Goal: Find specific page/section

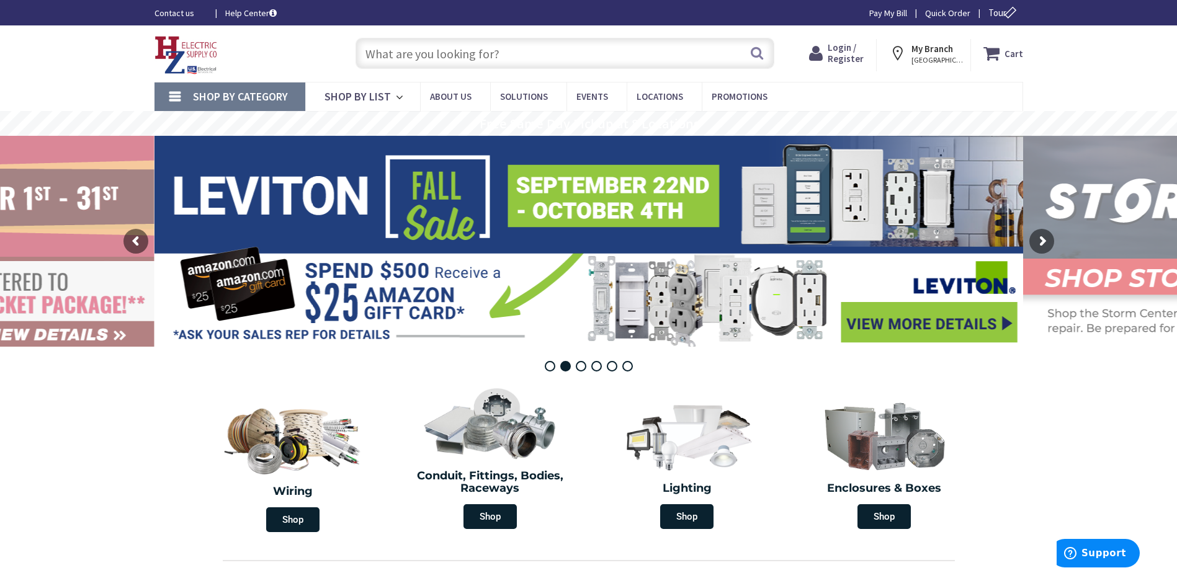
click at [423, 53] on input "text" at bounding box center [565, 53] width 419 height 31
paste input "180615-PC"
type input "180615-PC"
click at [754, 50] on button "Search" at bounding box center [757, 53] width 16 height 28
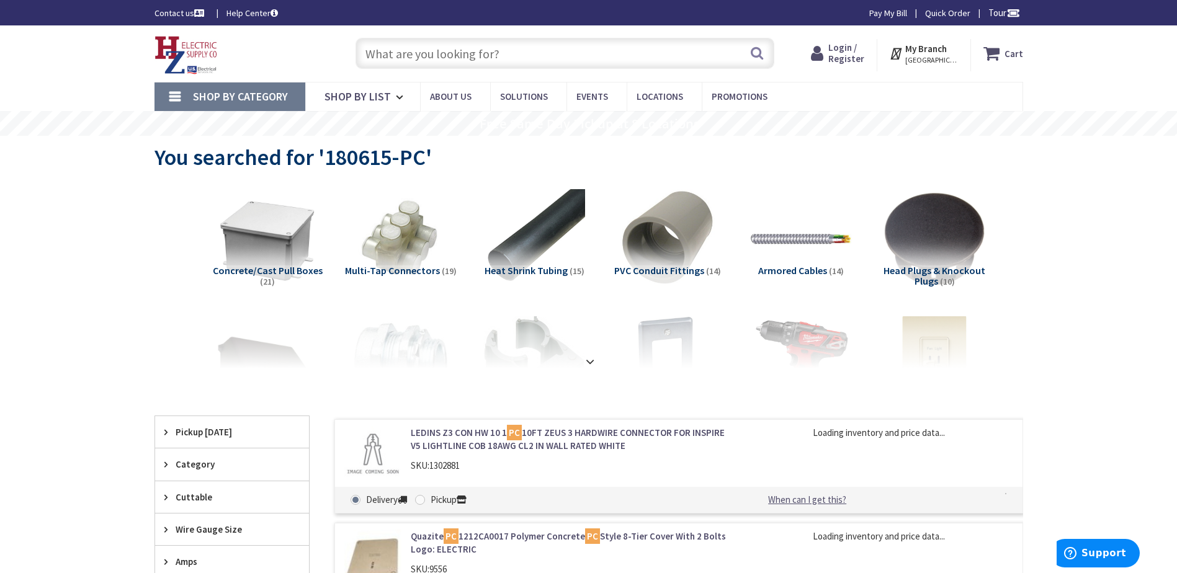
click at [477, 54] on input "text" at bounding box center [565, 53] width 419 height 31
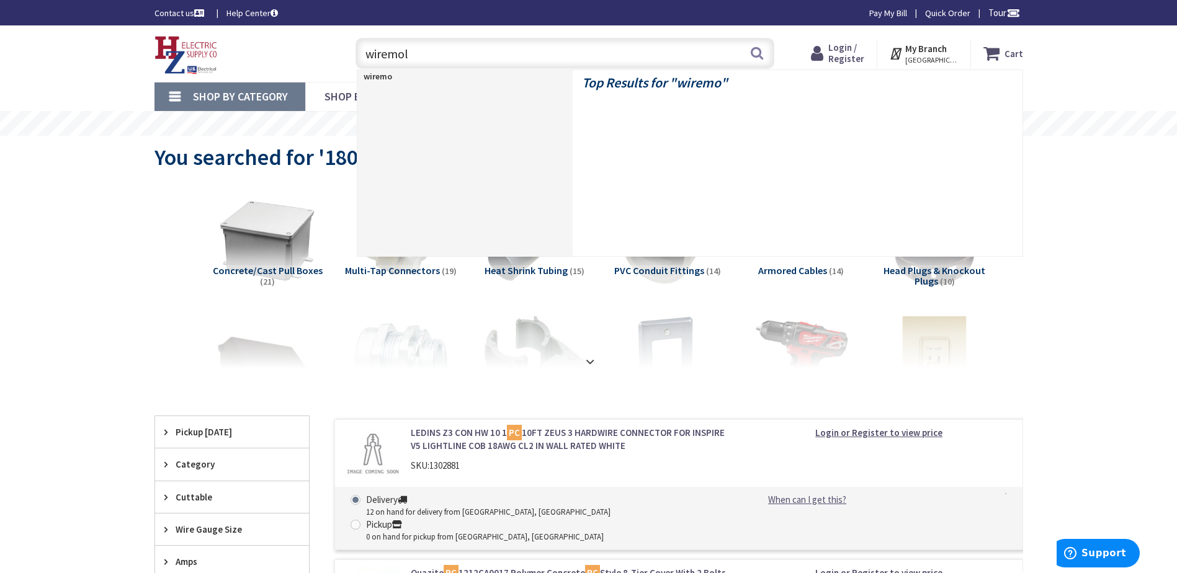
type input "wiremold"
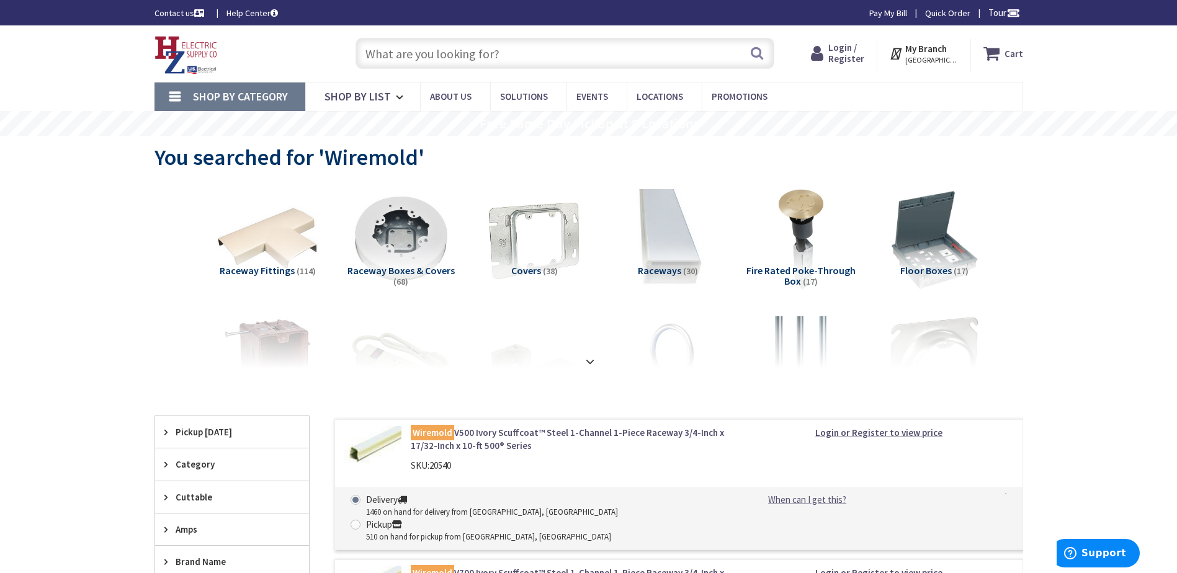
click at [464, 56] on input "text" at bounding box center [565, 53] width 419 height 31
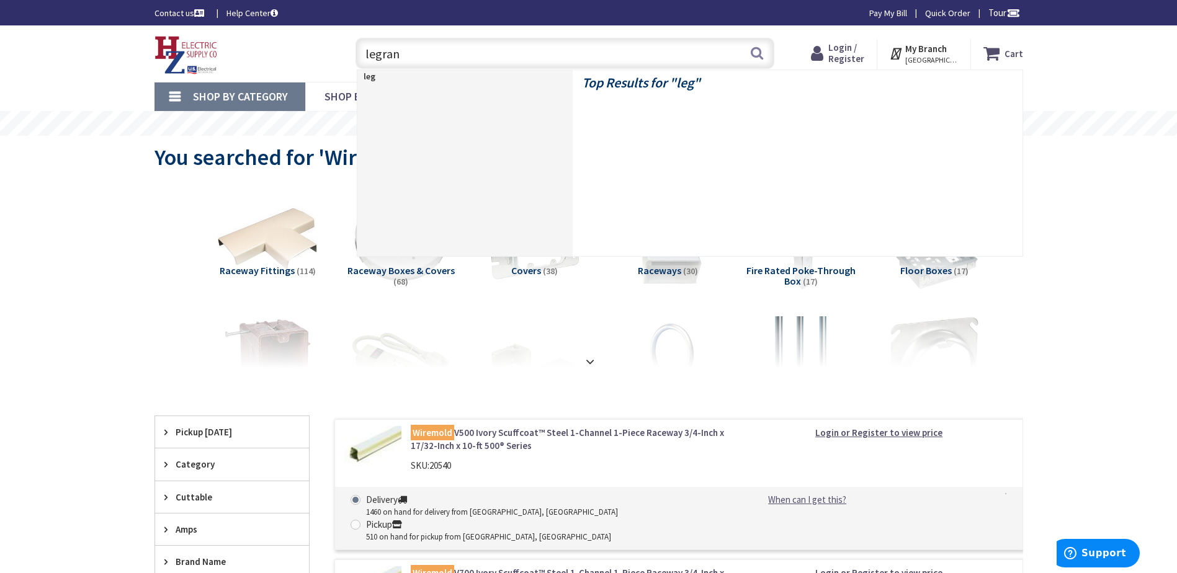
type input "legrand"
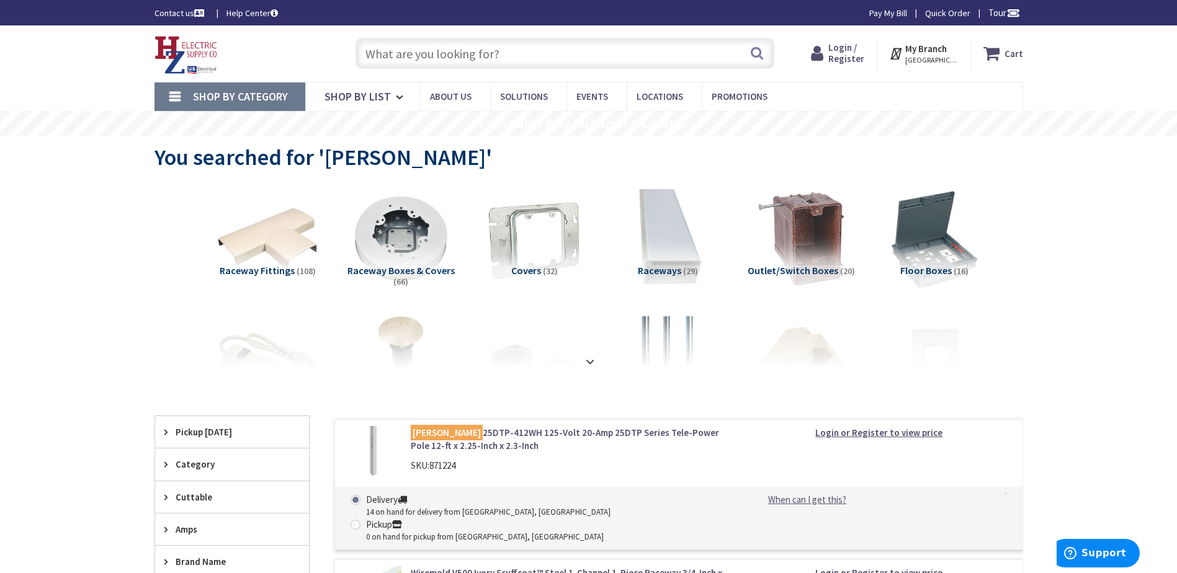
drag, startPoint x: 1139, startPoint y: 218, endPoint x: 1127, endPoint y: 194, distance: 26.9
click at [1090, 120] on rs-slide "Free Same Day Pickup at 8 Locations" at bounding box center [588, 123] width 1177 height 25
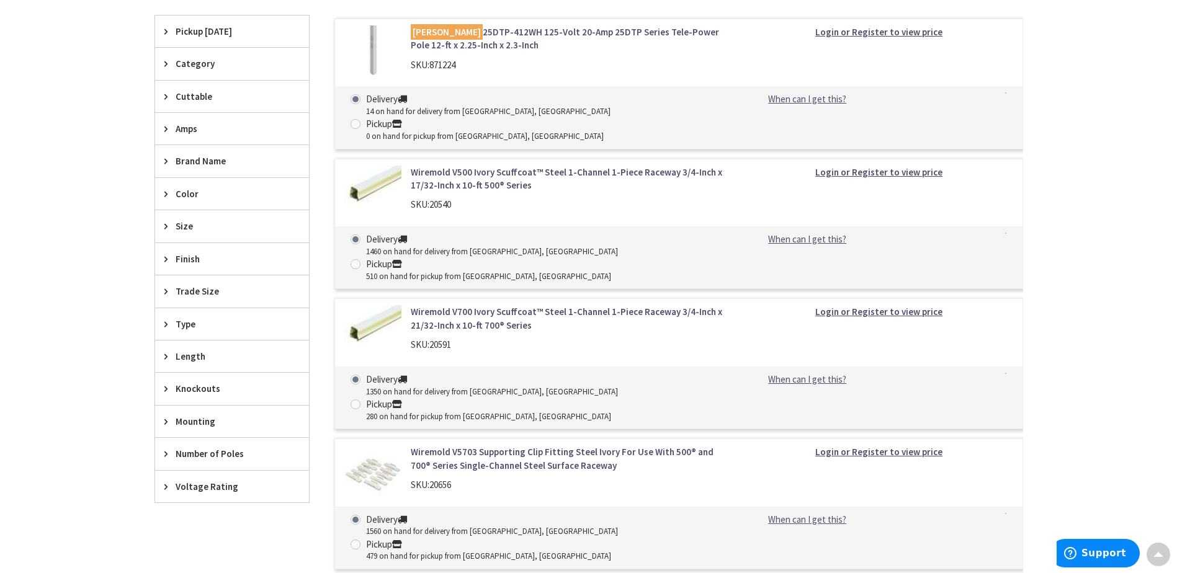
scroll to position [310, 0]
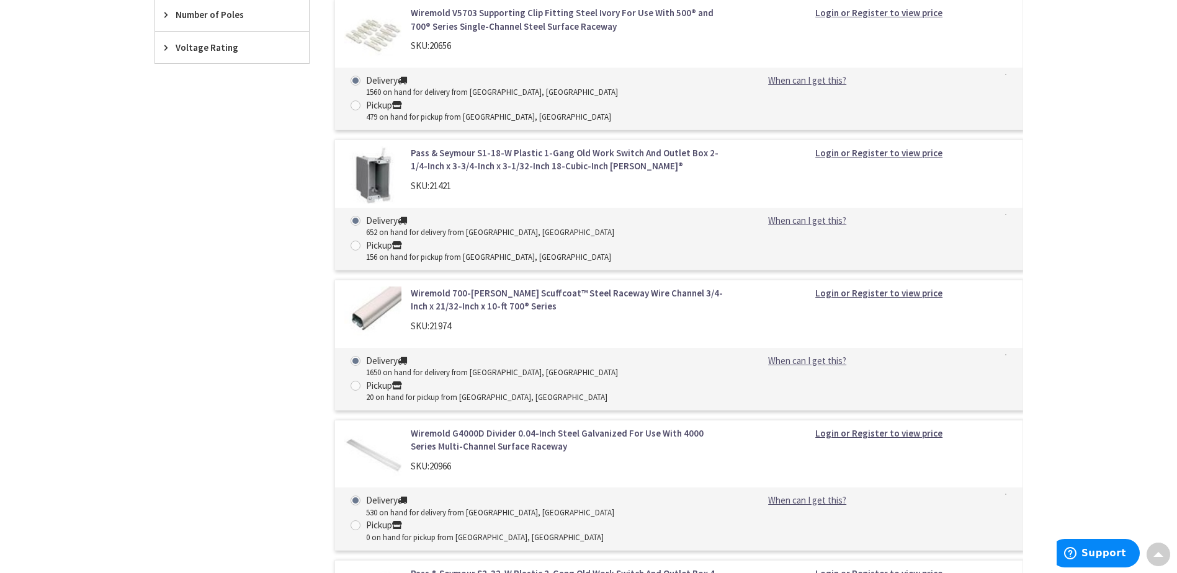
scroll to position [869, 0]
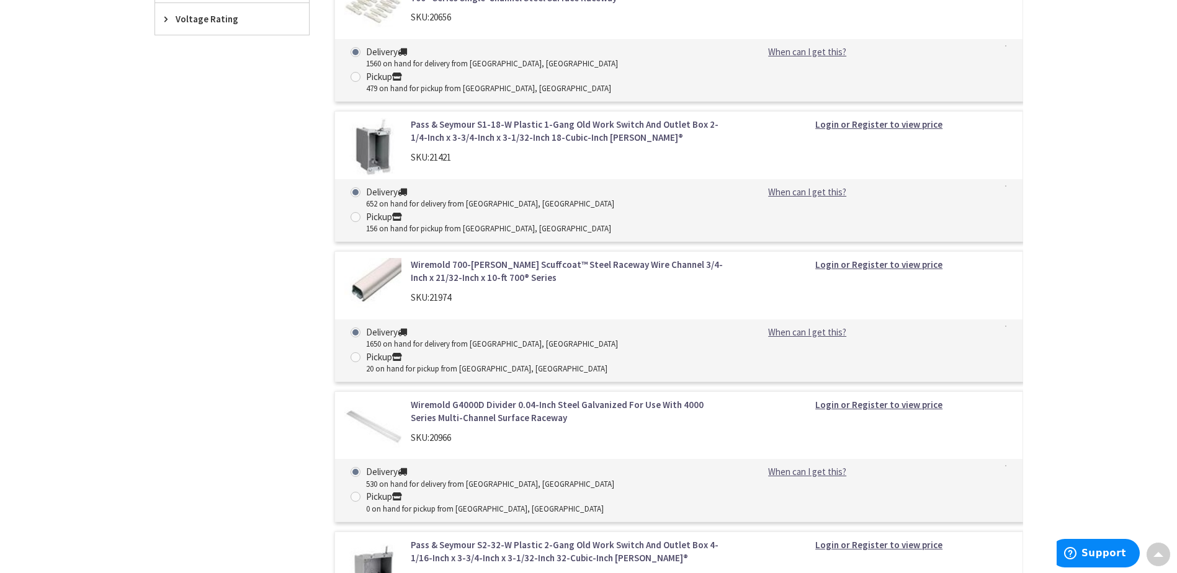
click at [1071, 187] on div "Skip to Content Toggle Nav Search Cart My Cart Close" at bounding box center [588, 210] width 1177 height 2106
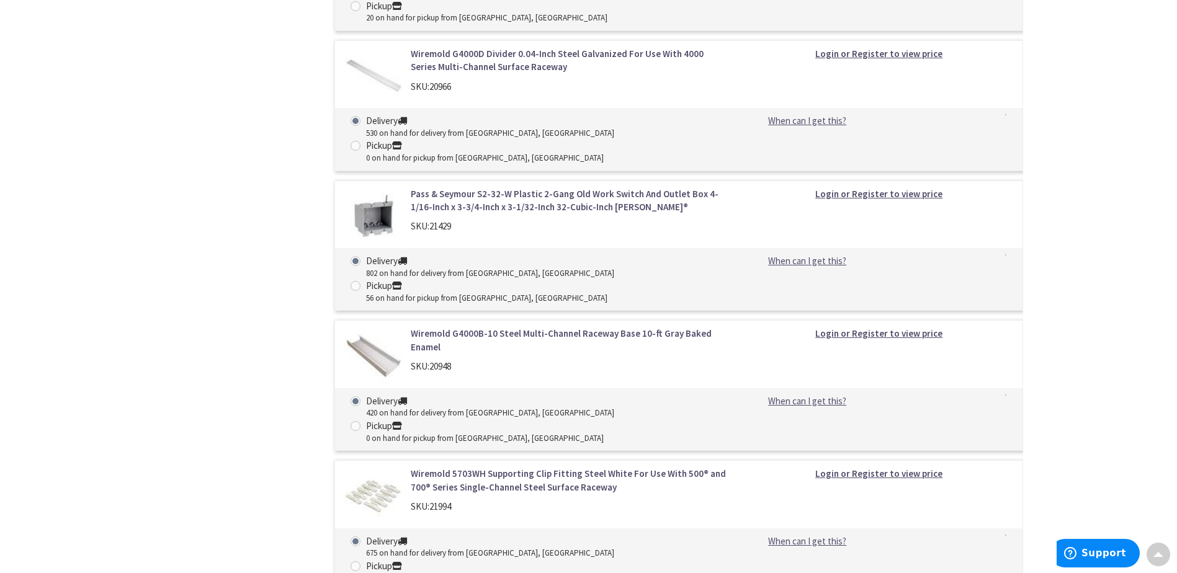
scroll to position [1191, 0]
